Goal: Complete application form

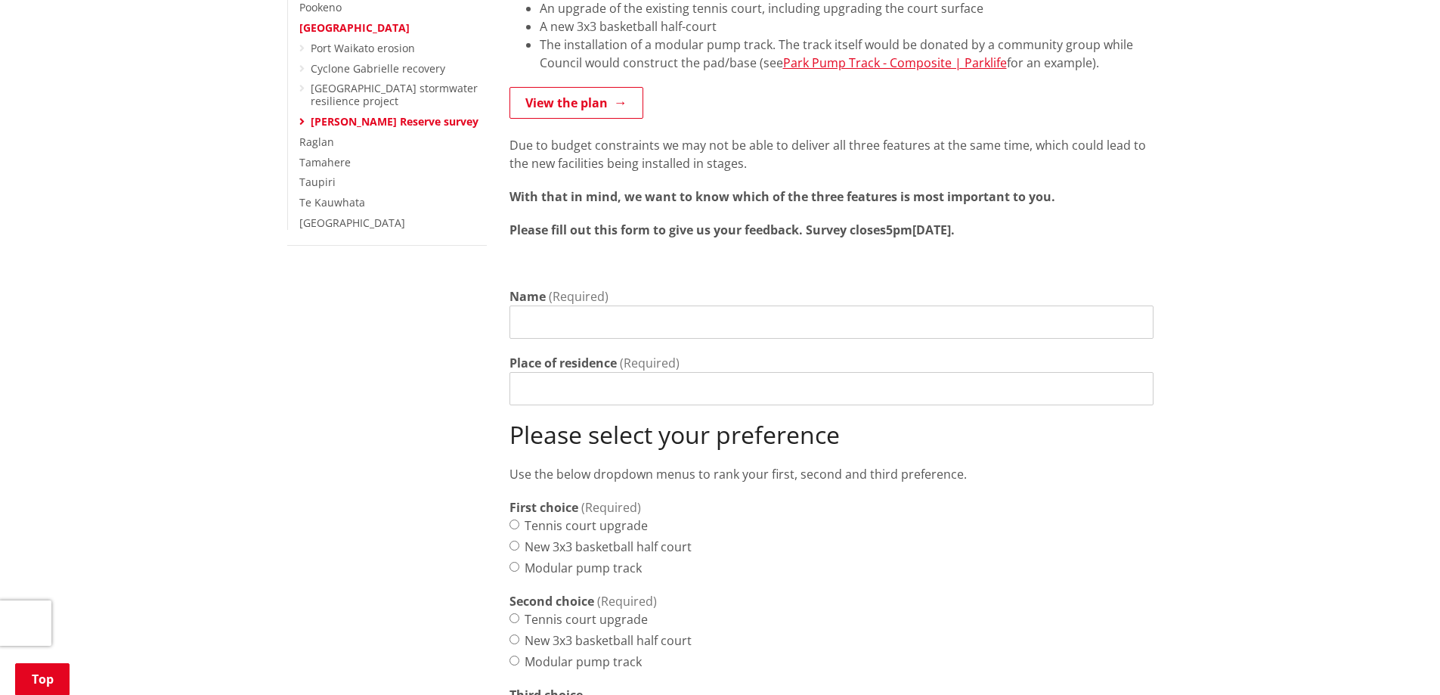
scroll to position [454, 0]
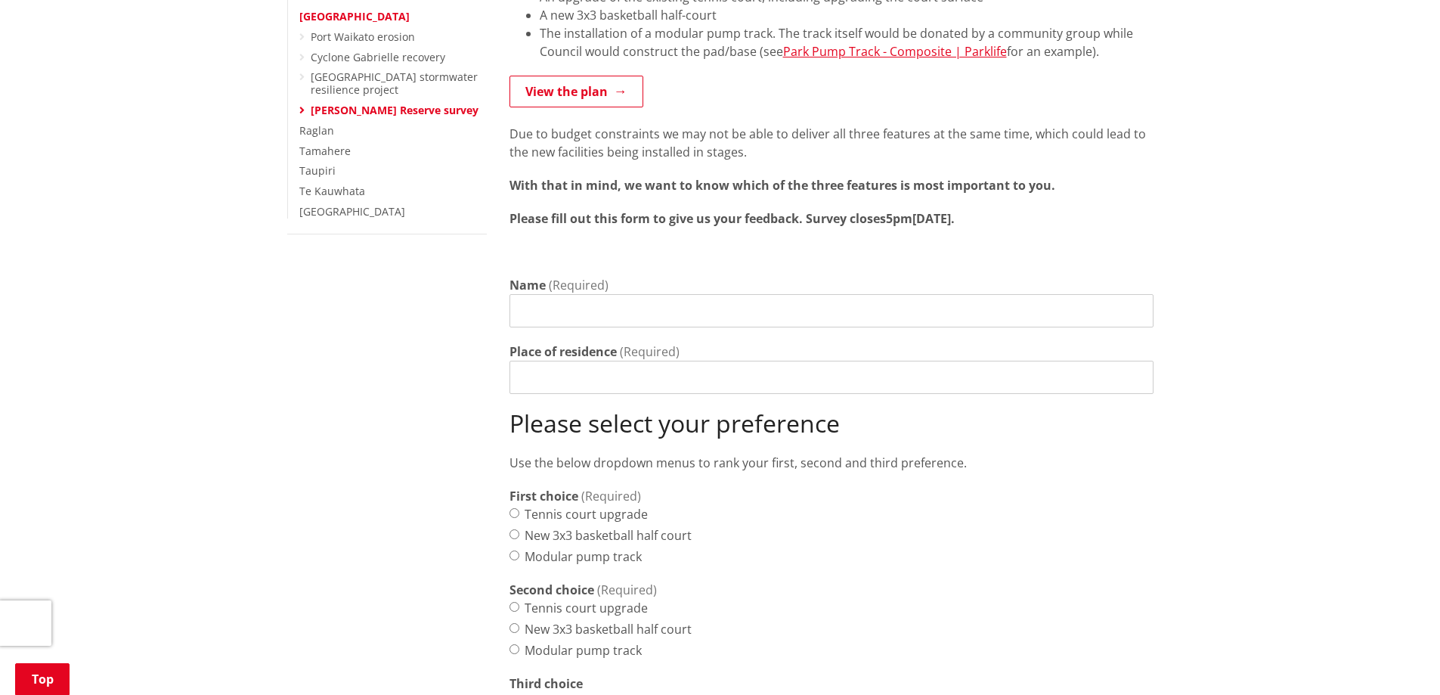
click at [548, 294] on input "Name" at bounding box center [832, 310] width 644 height 33
type input "[PERSON_NAME]"
click at [515, 361] on input "Place of residence" at bounding box center [832, 377] width 644 height 33
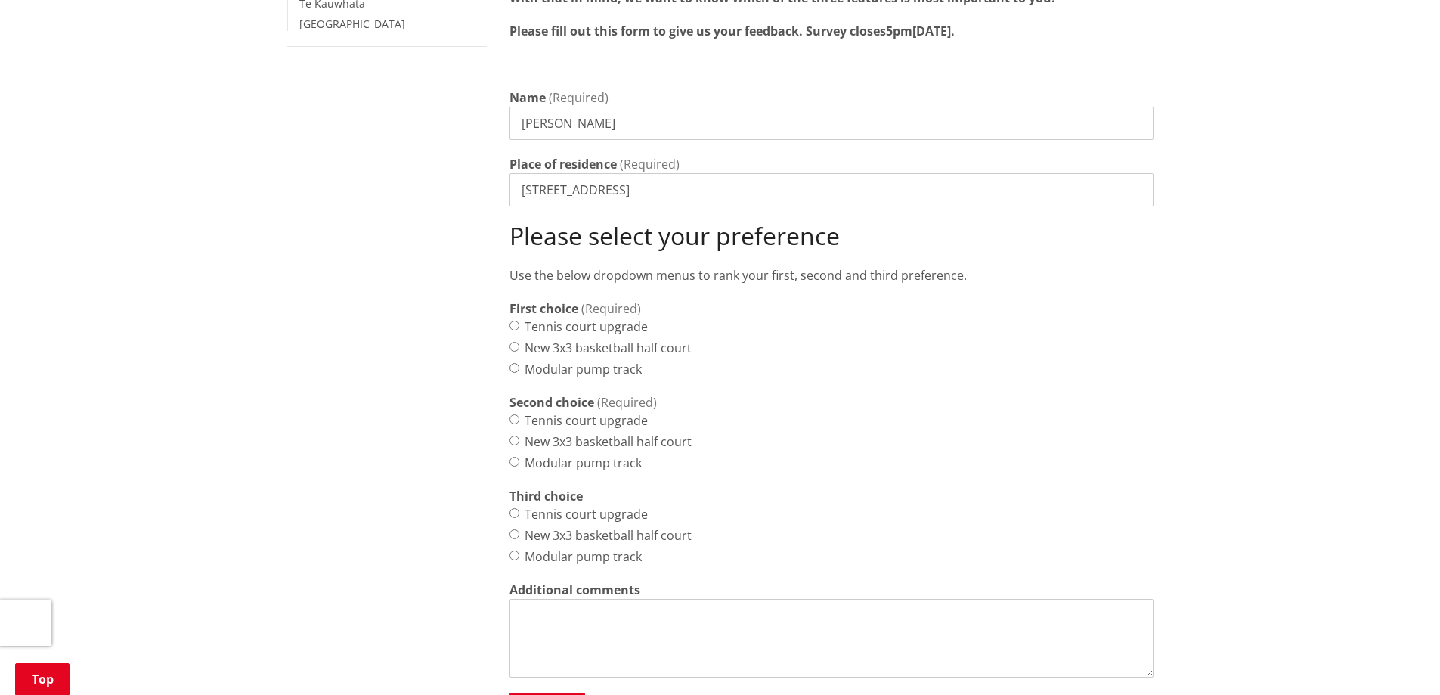
scroll to position [680, 0]
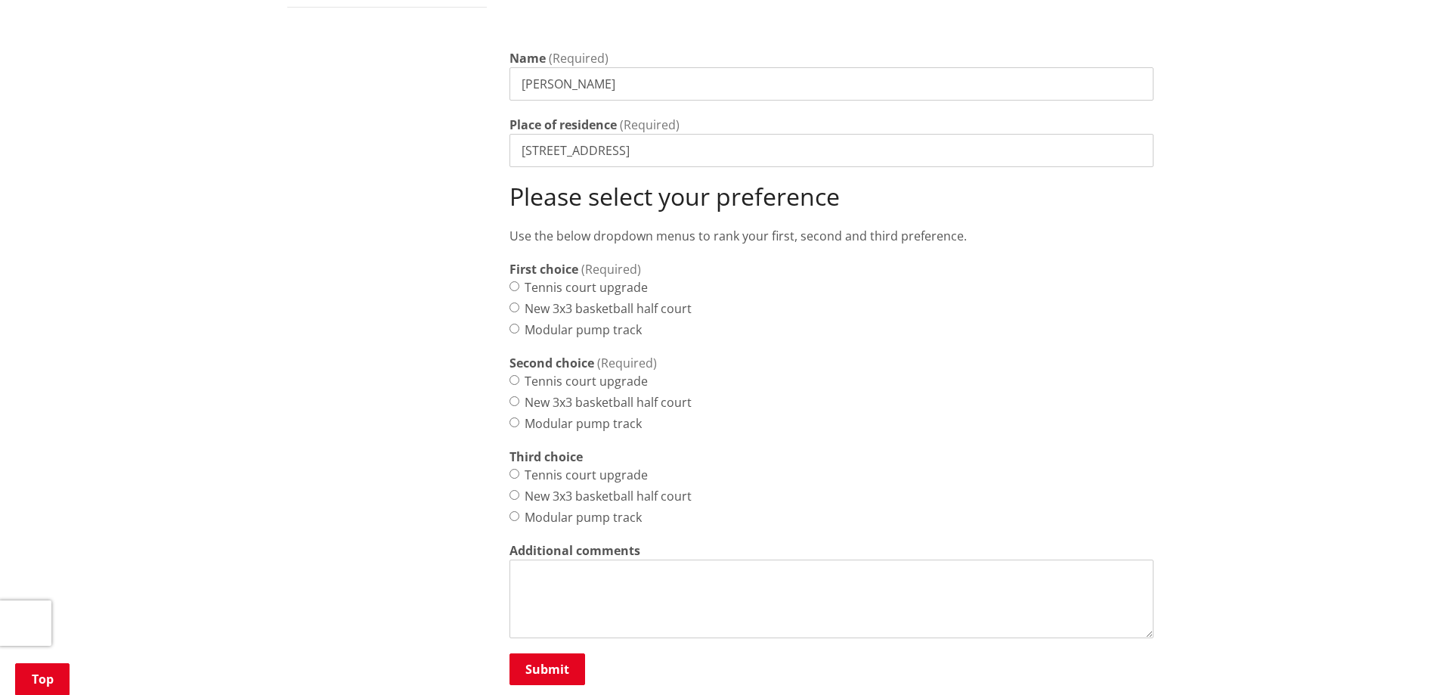
type input "[STREET_ADDRESS]"
click at [516, 281] on input "Tennis court upgrade" at bounding box center [515, 286] width 10 height 10
radio input "true"
click at [513, 396] on input "New 3x3 basketball half court" at bounding box center [515, 401] width 10 height 10
radio input "true"
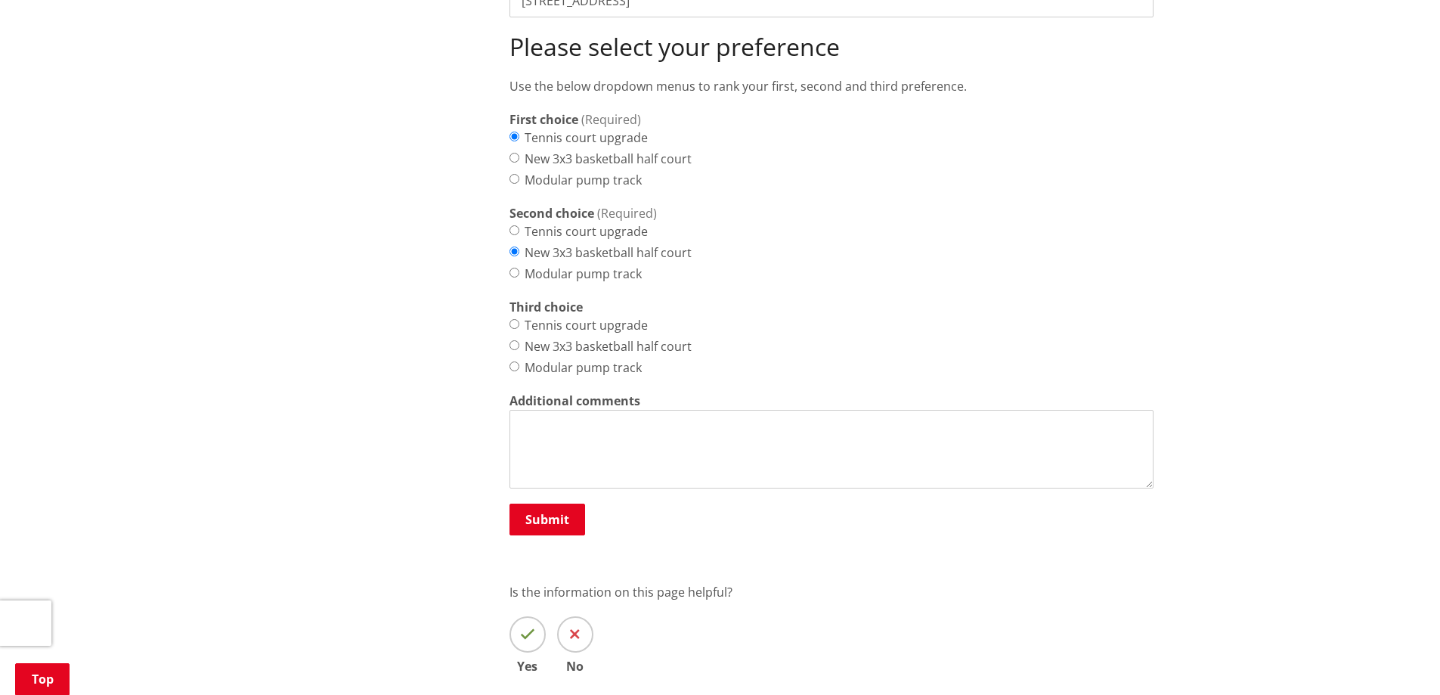
scroll to position [832, 0]
click at [525, 408] on textarea "Additional comments" at bounding box center [832, 447] width 644 height 79
click at [692, 408] on textarea "I don't support the installationof a pump track in this location" at bounding box center [832, 447] width 644 height 79
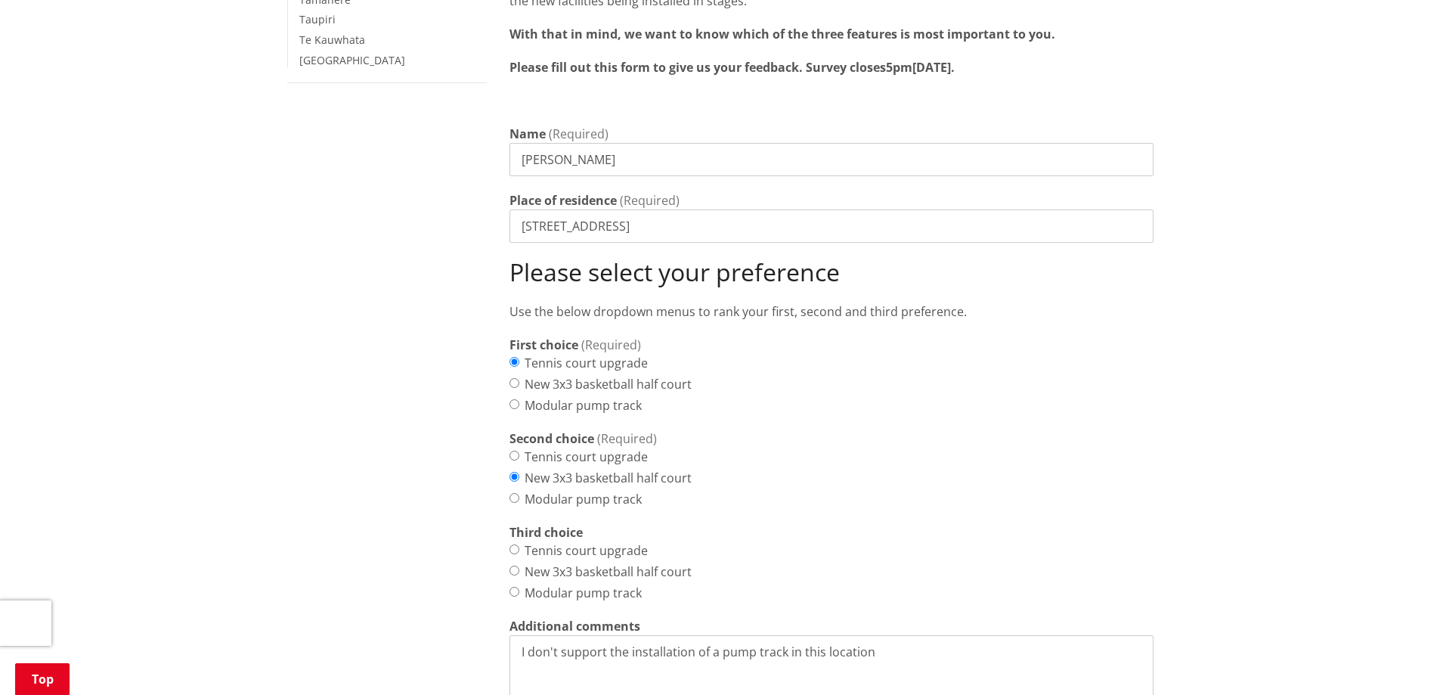
scroll to position [756, 0]
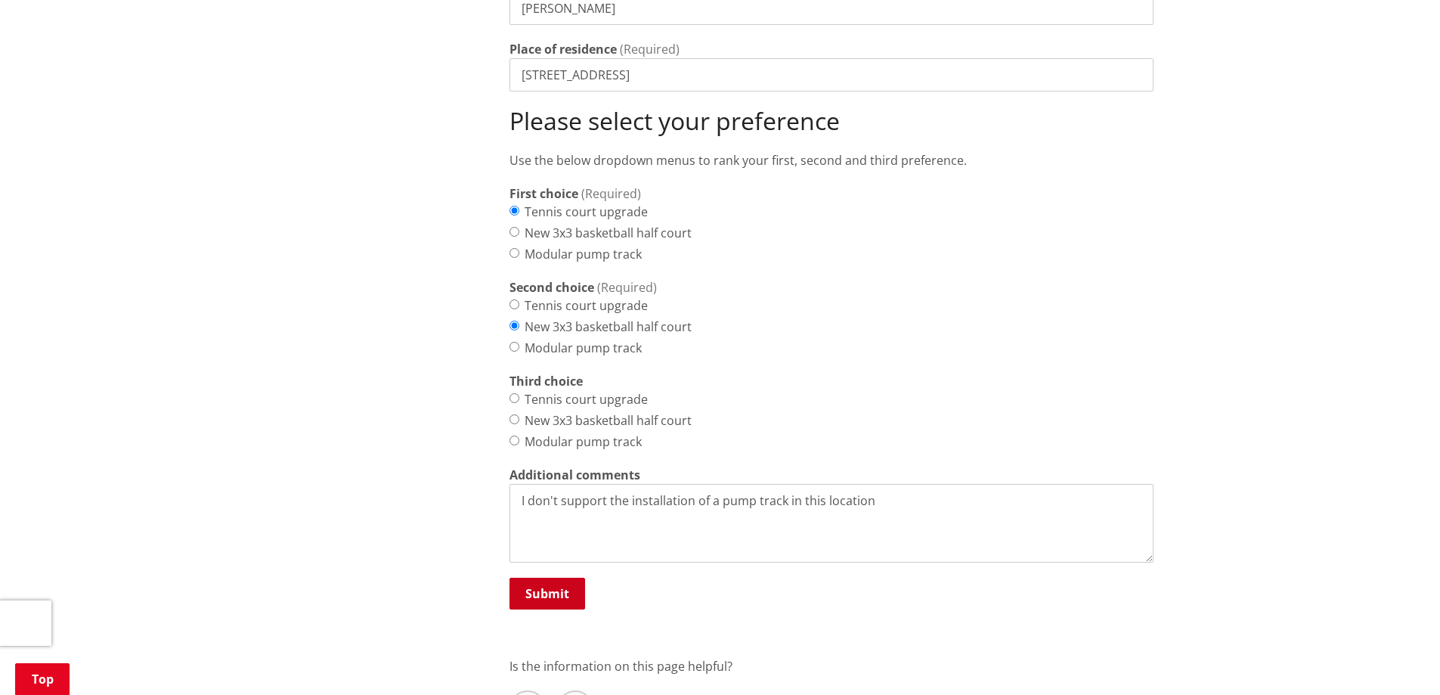
type textarea "I don't support the installation of a pump track in this location"
click at [553, 578] on button "Submit" at bounding box center [548, 594] width 76 height 32
